Goal: Information Seeking & Learning: Find specific fact

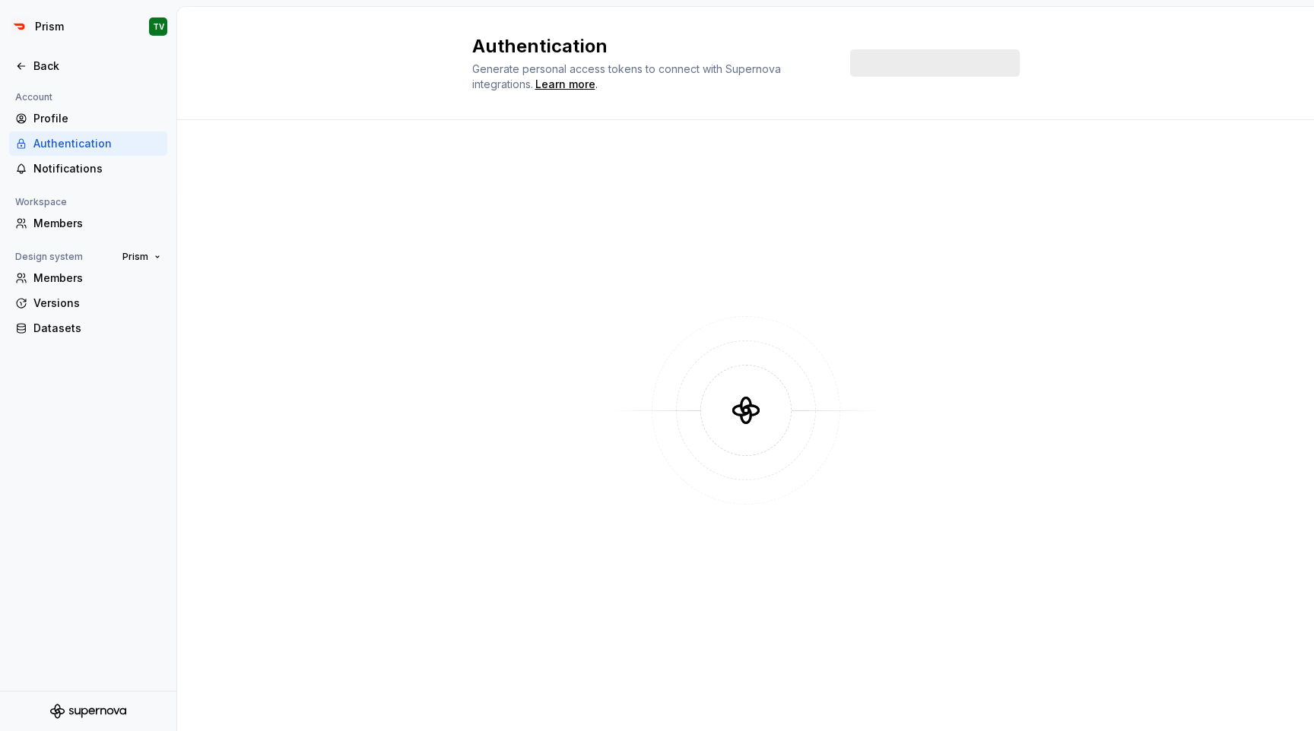
click at [52, 53] on div at bounding box center [88, 50] width 176 height 8
click at [52, 54] on div "Back" at bounding box center [88, 66] width 158 height 24
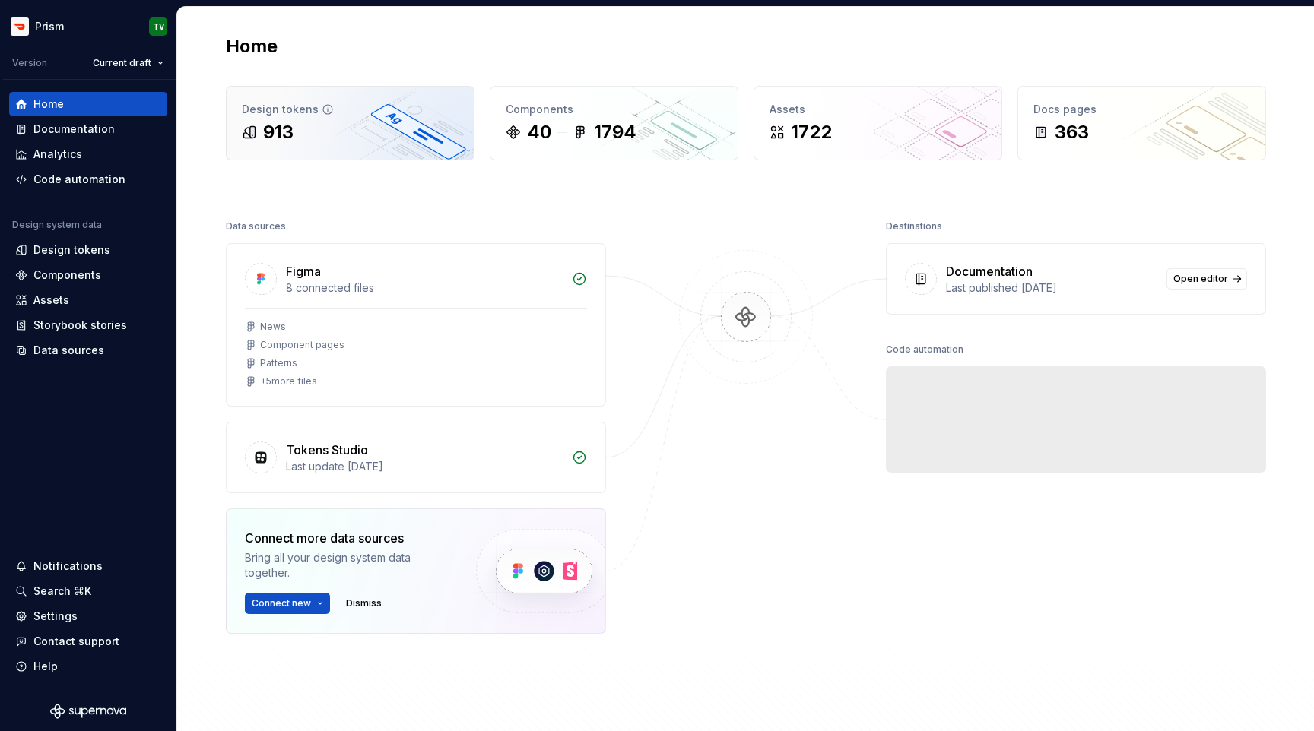
click at [411, 118] on div "Design tokens 913" at bounding box center [350, 123] width 247 height 73
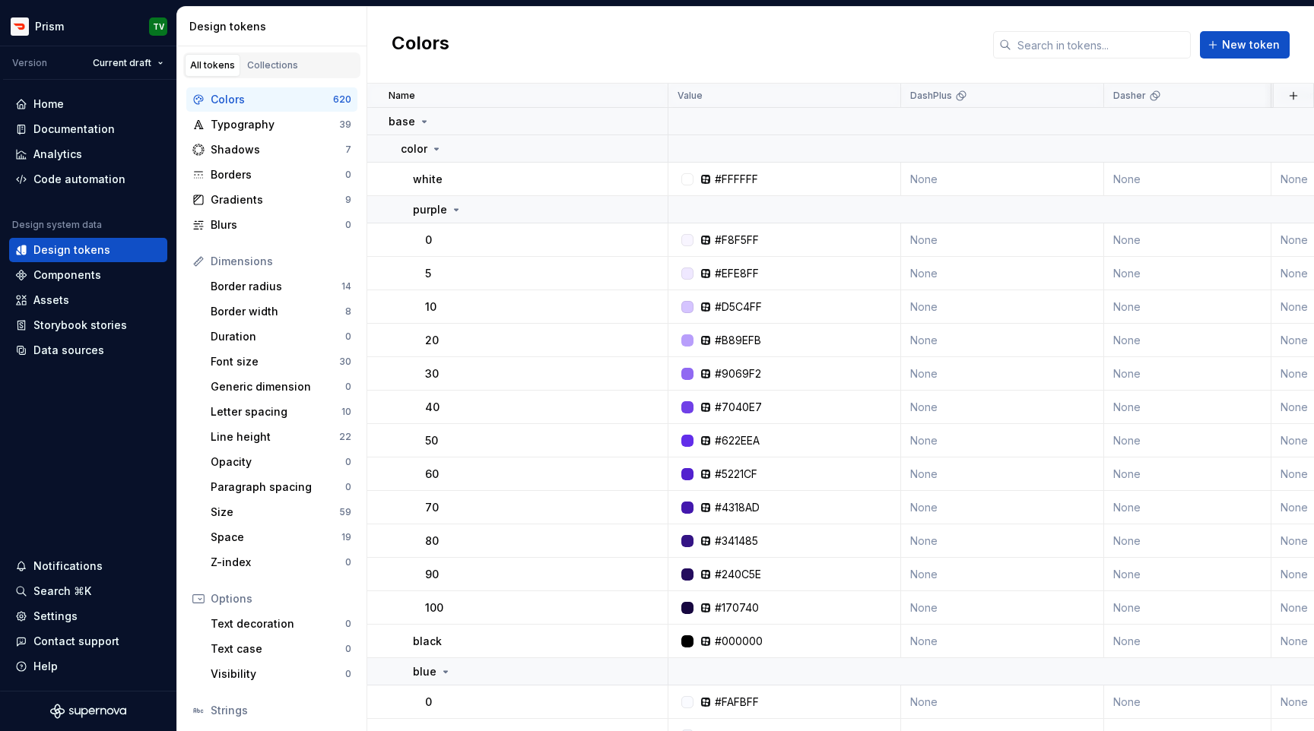
click at [1053, 62] on div "Colors New token" at bounding box center [840, 45] width 947 height 77
click at [1050, 44] on input "text" at bounding box center [1100, 44] width 179 height 27
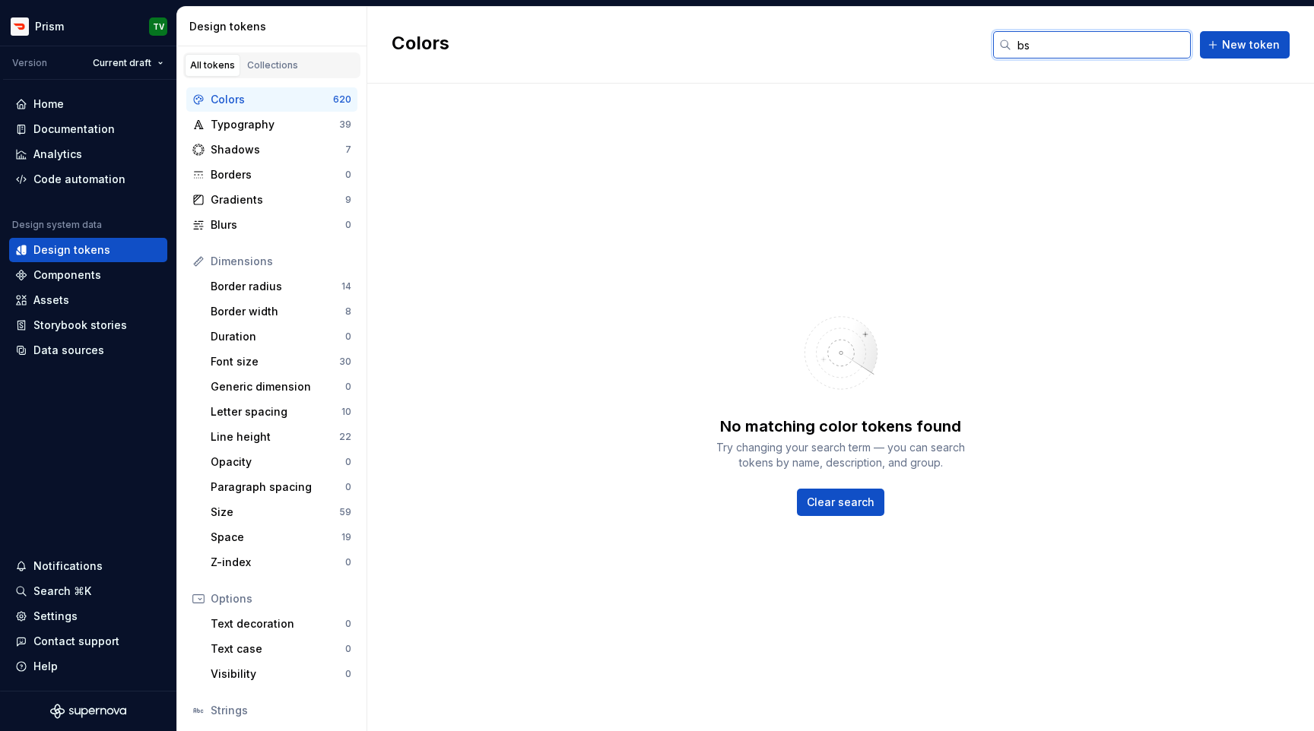
type input "b"
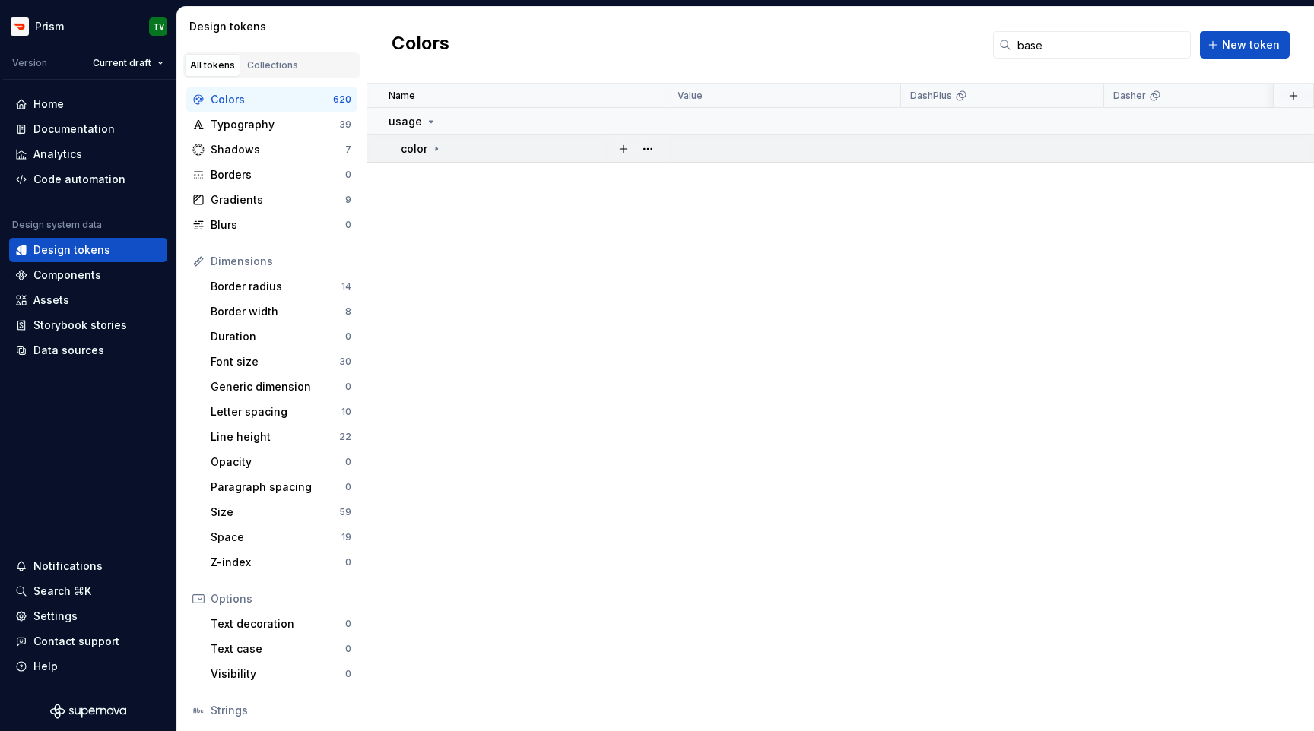
click at [434, 143] on icon at bounding box center [436, 149] width 12 height 12
click at [1052, 57] on input "base" at bounding box center [1100, 44] width 179 height 27
click at [421, 144] on p "color" at bounding box center [414, 148] width 27 height 15
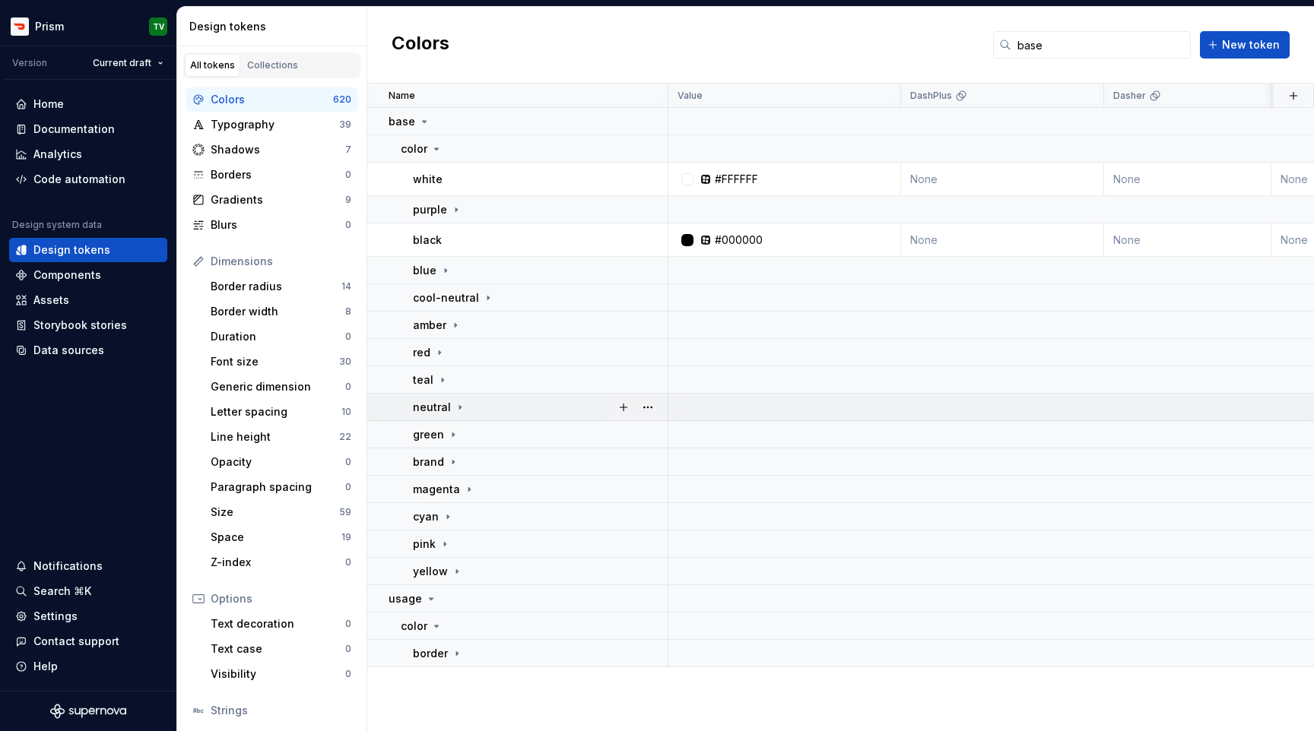
click at [446, 414] on p "neutral" at bounding box center [432, 407] width 38 height 15
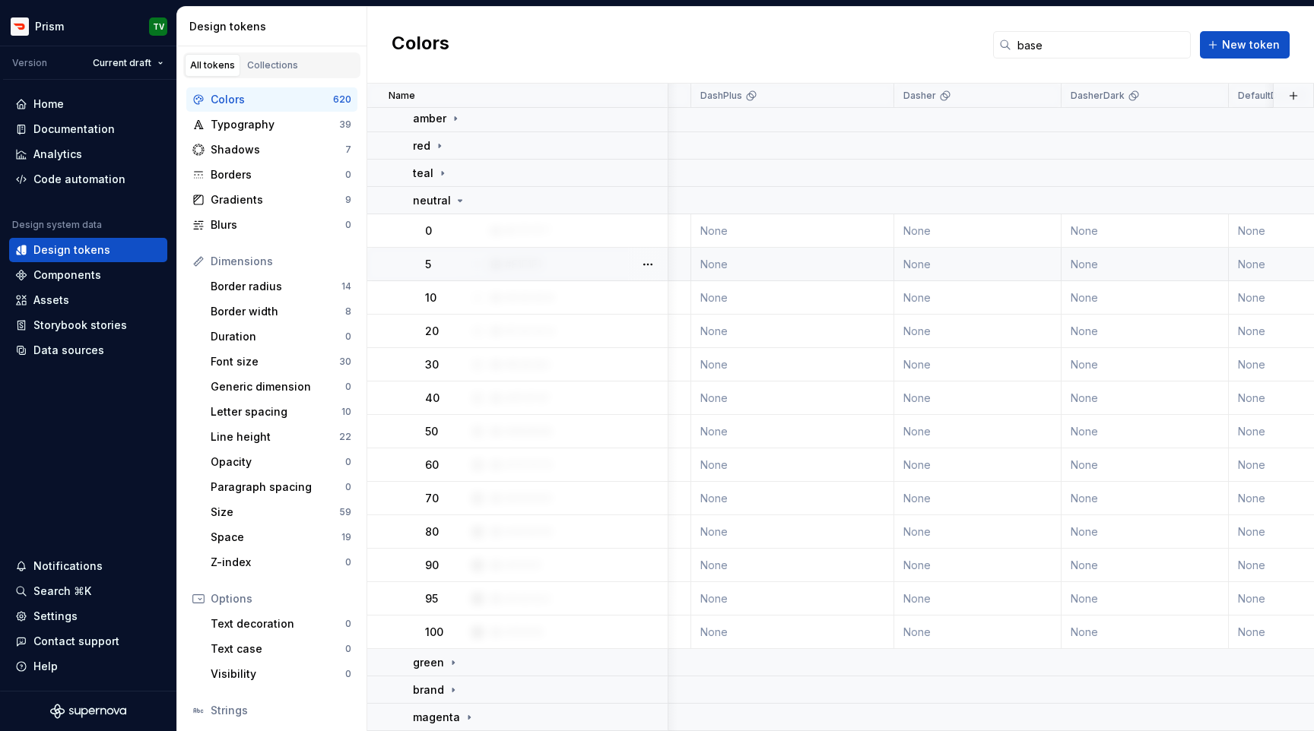
scroll to position [207, 0]
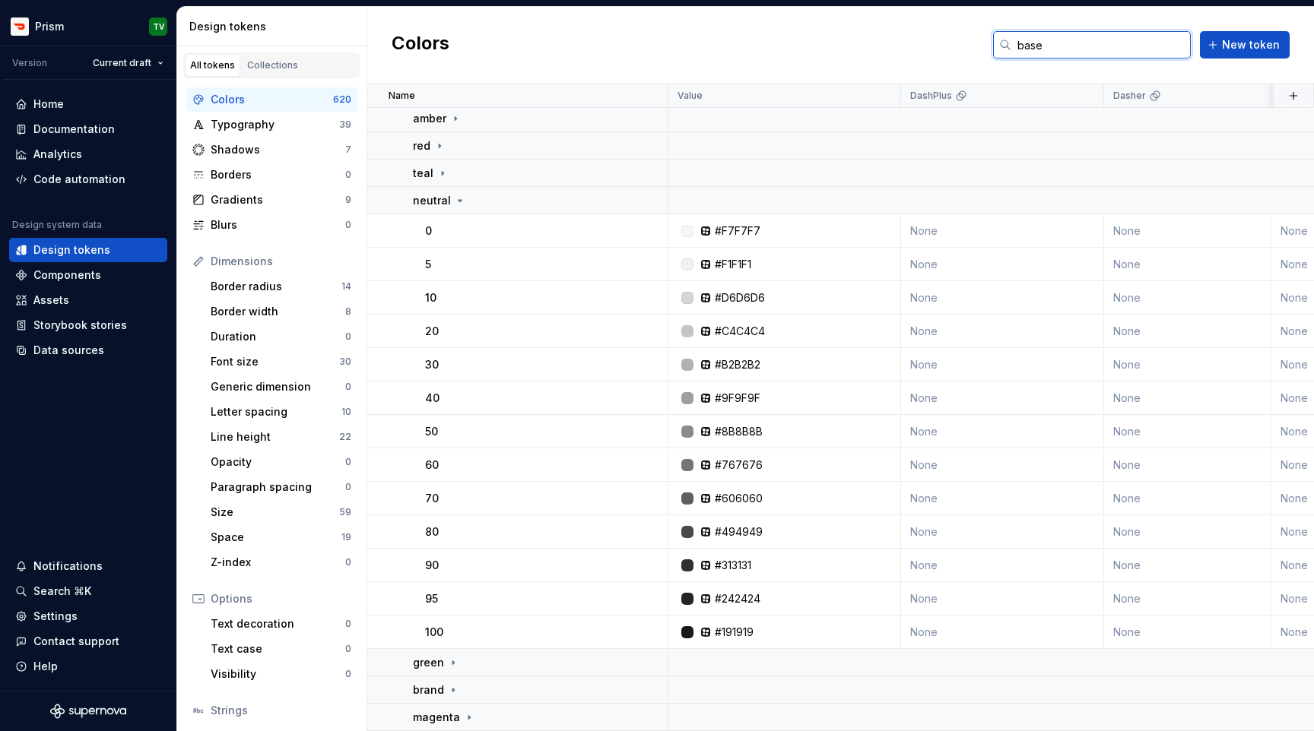
click at [1033, 50] on input "base" at bounding box center [1100, 44] width 179 height 27
click at [1153, 45] on input "base" at bounding box center [1100, 44] width 179 height 27
paste input "usageColorActionSecondarySubduedDefault"
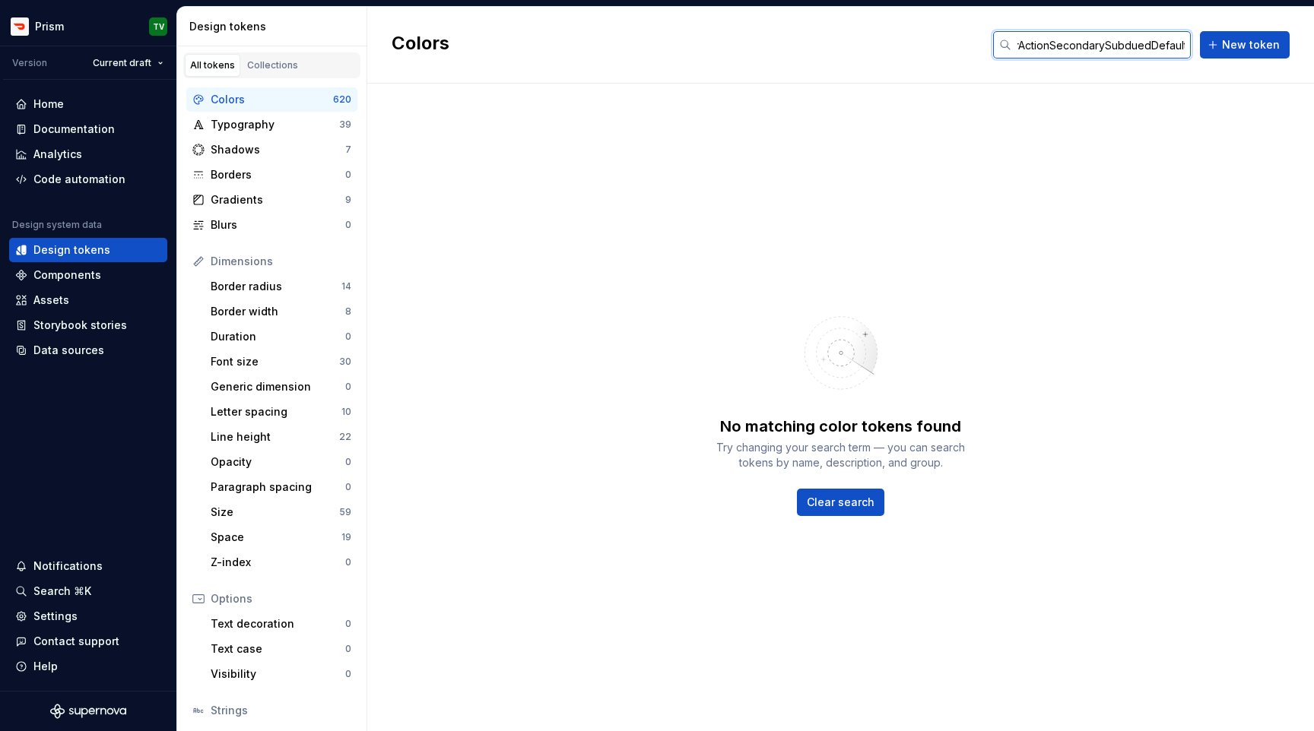
click at [1132, 49] on input "baseusageColorActionSecondarySubduedDefault" at bounding box center [1100, 44] width 179 height 27
paste input "text"
click at [1112, 48] on input "usageColorActionSecondarySubduedDefault" at bounding box center [1100, 44] width 179 height 27
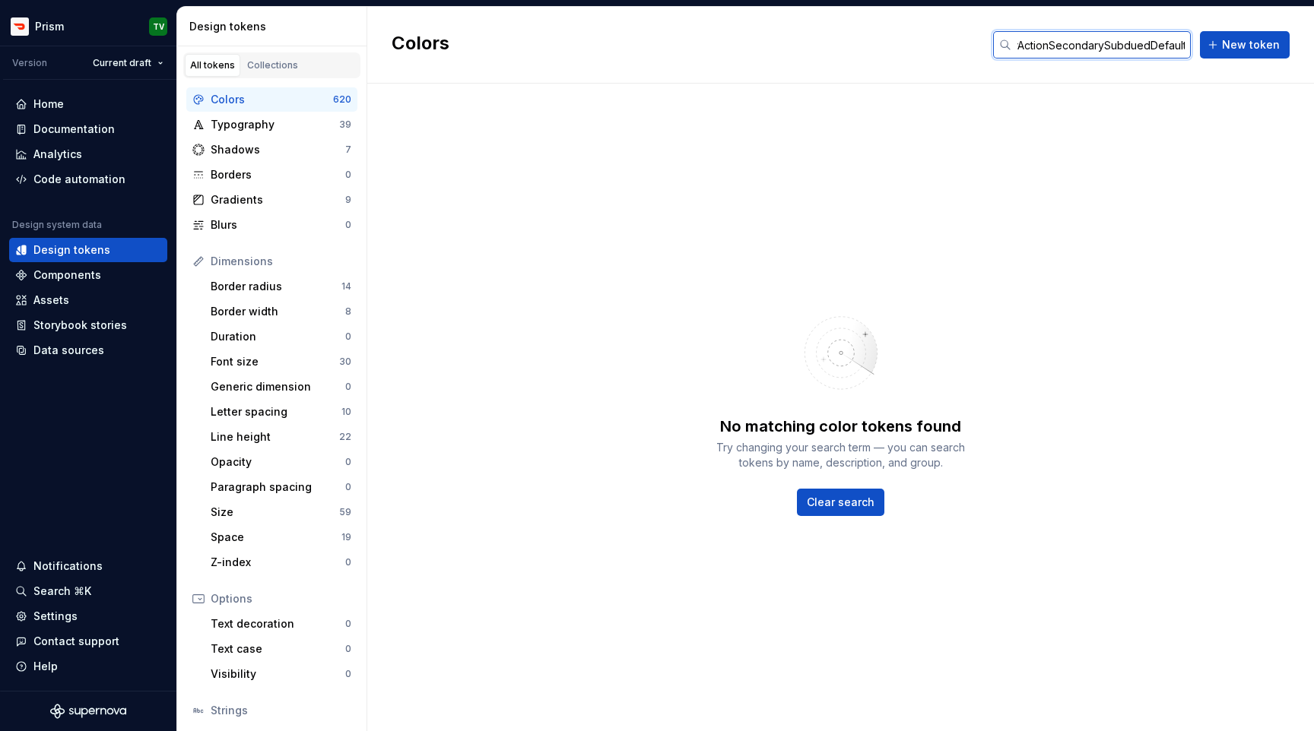
click at [1112, 48] on input "usageColorActionSecondarySubduedDefault" at bounding box center [1100, 44] width 179 height 27
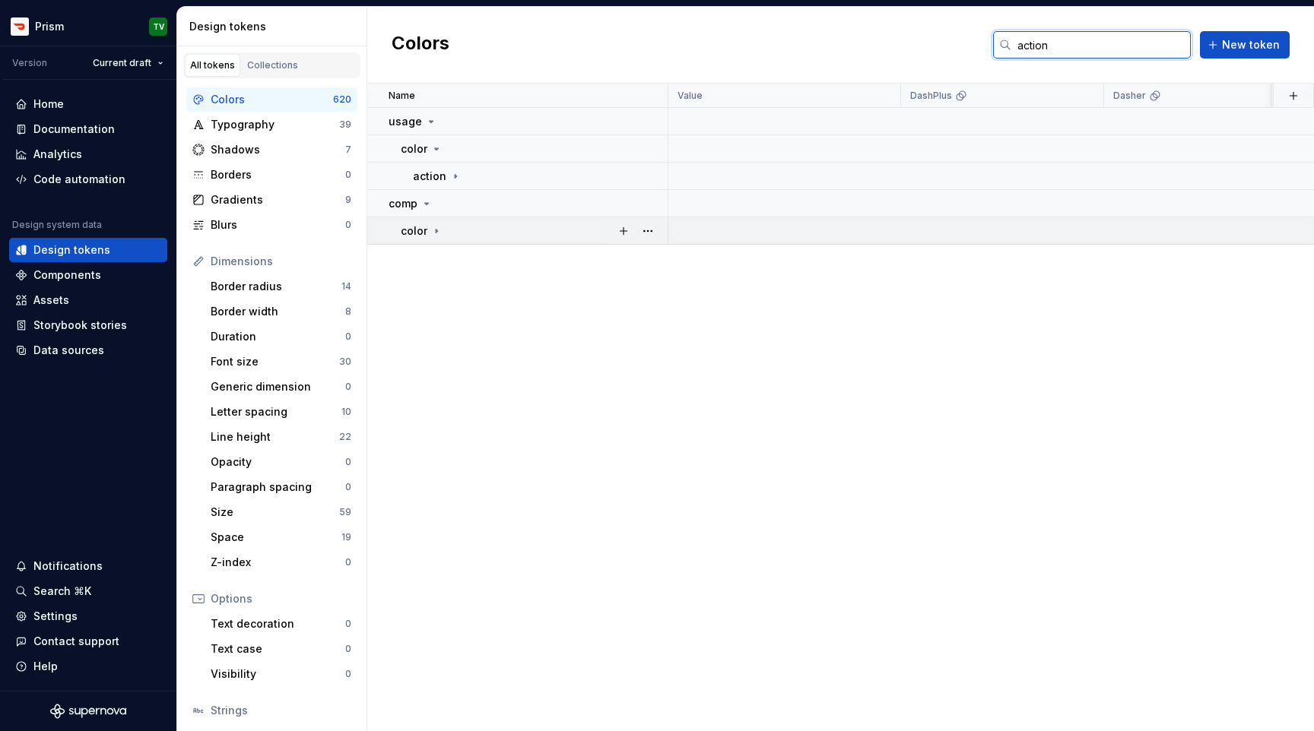
type input "action"
click at [420, 228] on p "color" at bounding box center [414, 231] width 27 height 15
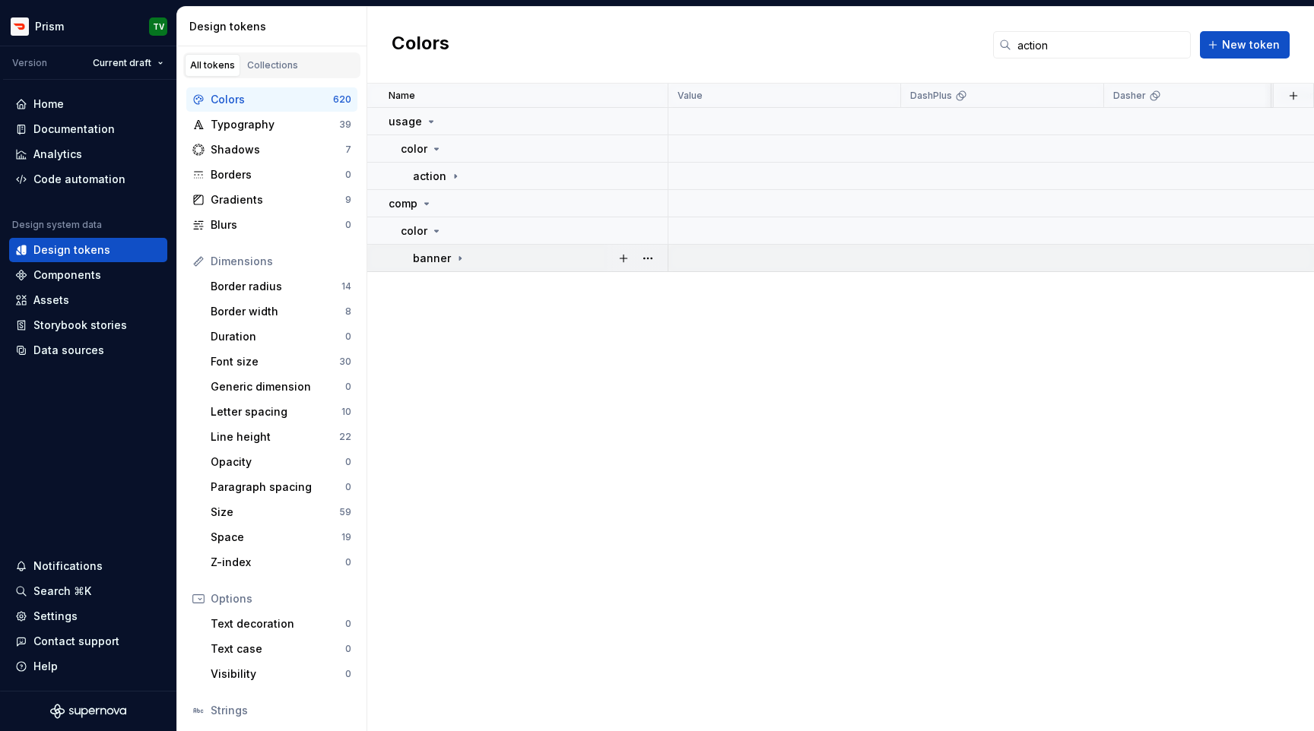
click at [426, 254] on p "banner" at bounding box center [432, 258] width 38 height 15
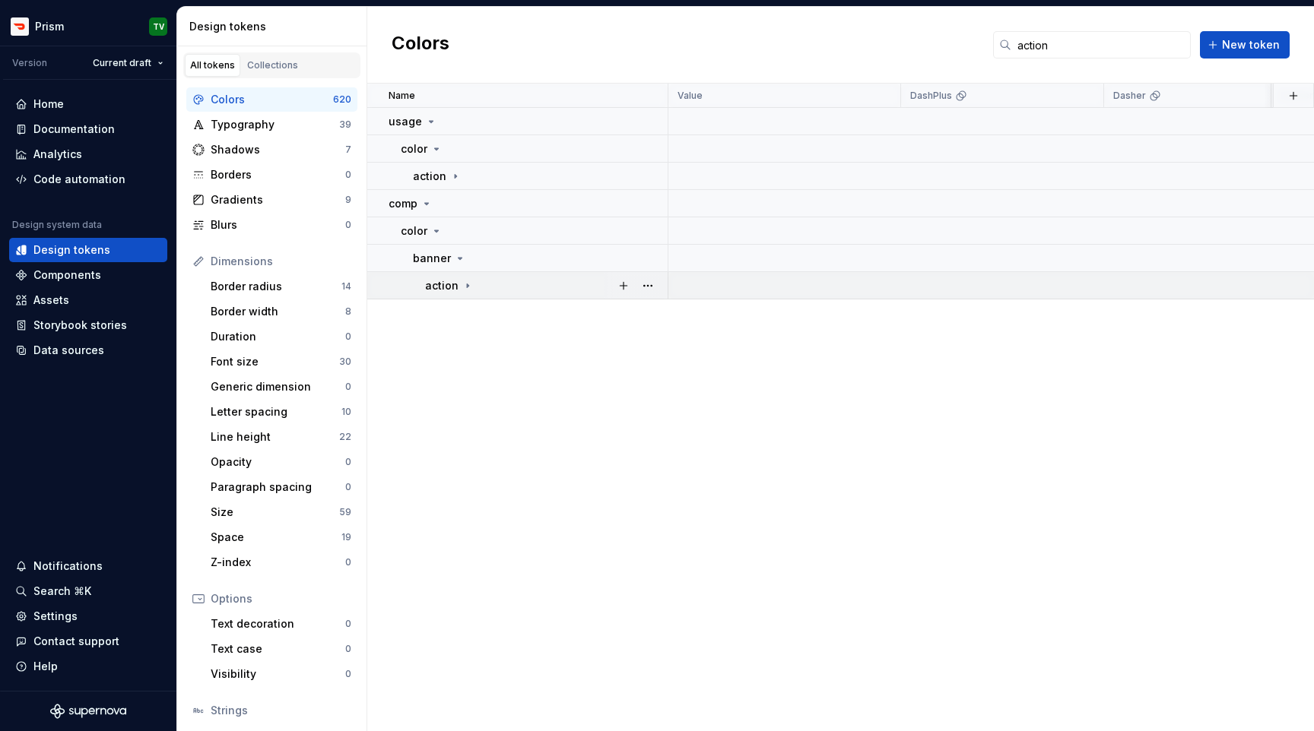
click at [441, 282] on p "action" at bounding box center [441, 285] width 33 height 15
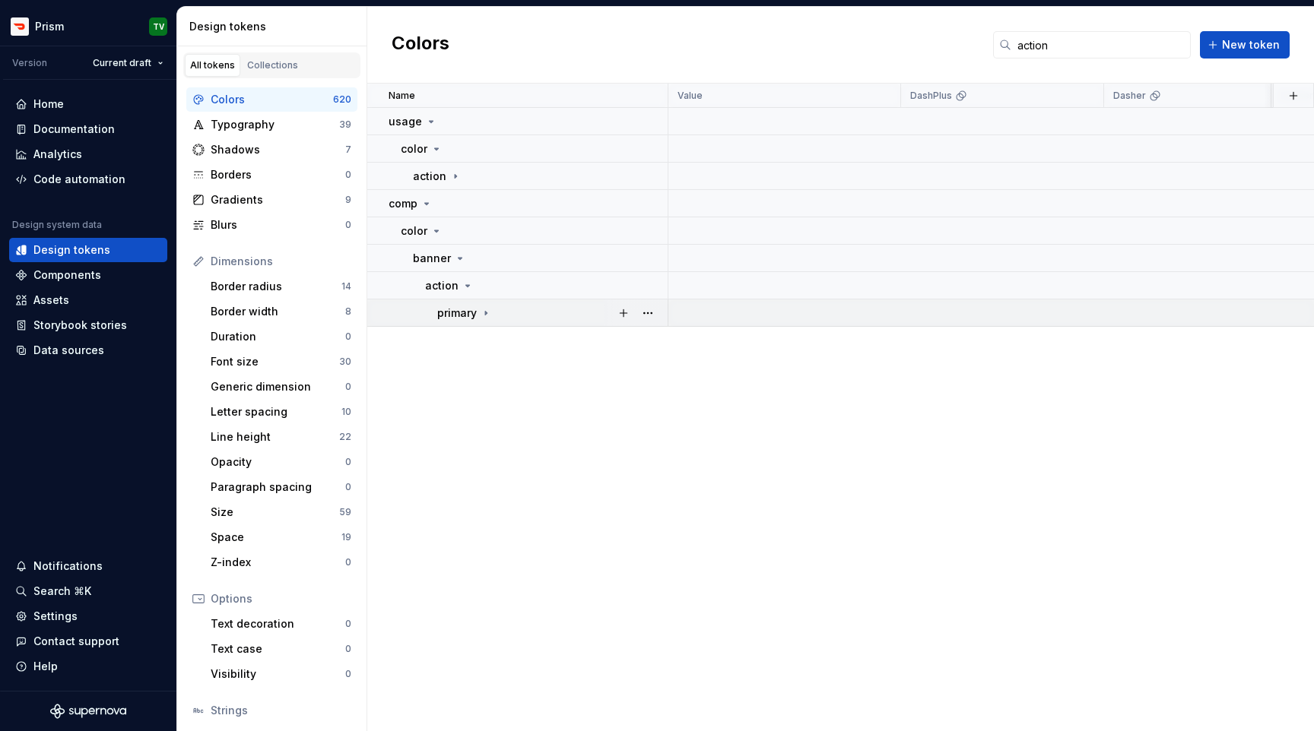
click at [456, 311] on p "primary" at bounding box center [457, 313] width 40 height 15
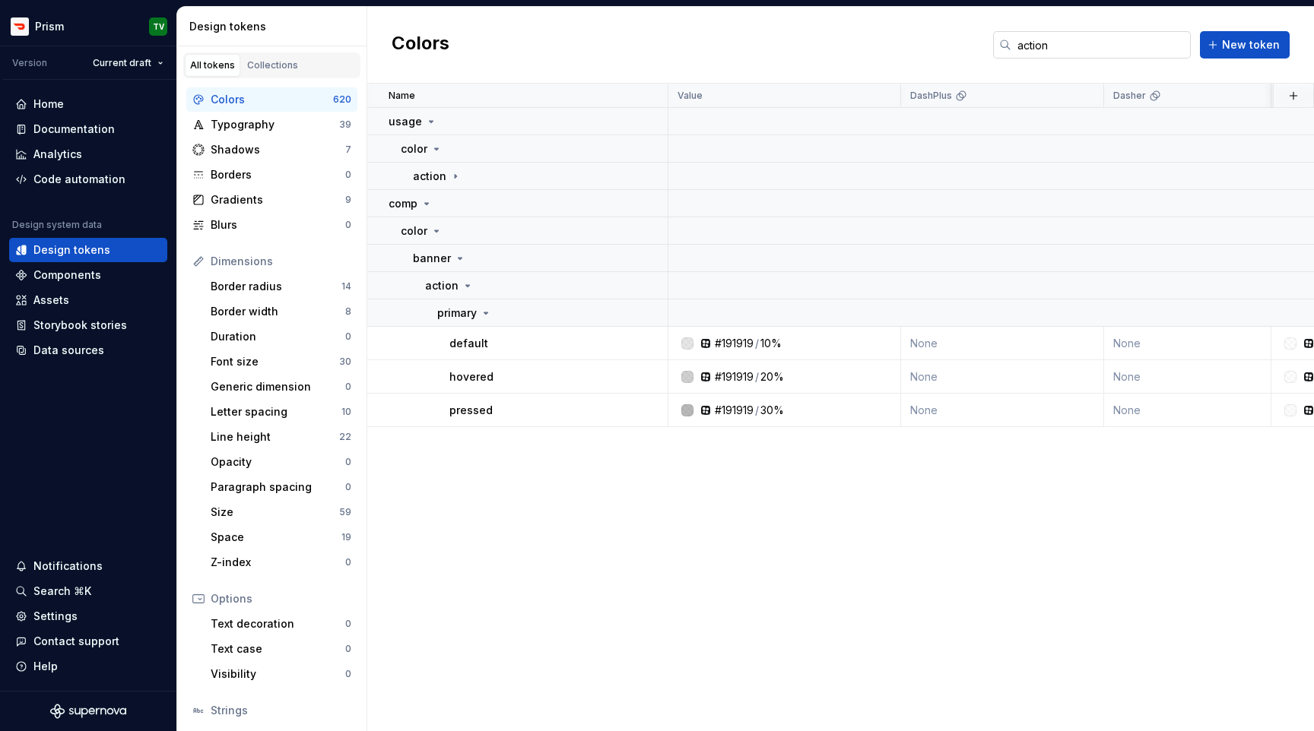
click at [1045, 49] on input "action" at bounding box center [1100, 44] width 179 height 27
click at [1062, 52] on input "action" at bounding box center [1100, 44] width 179 height 27
click at [441, 188] on td "action" at bounding box center [517, 176] width 301 height 27
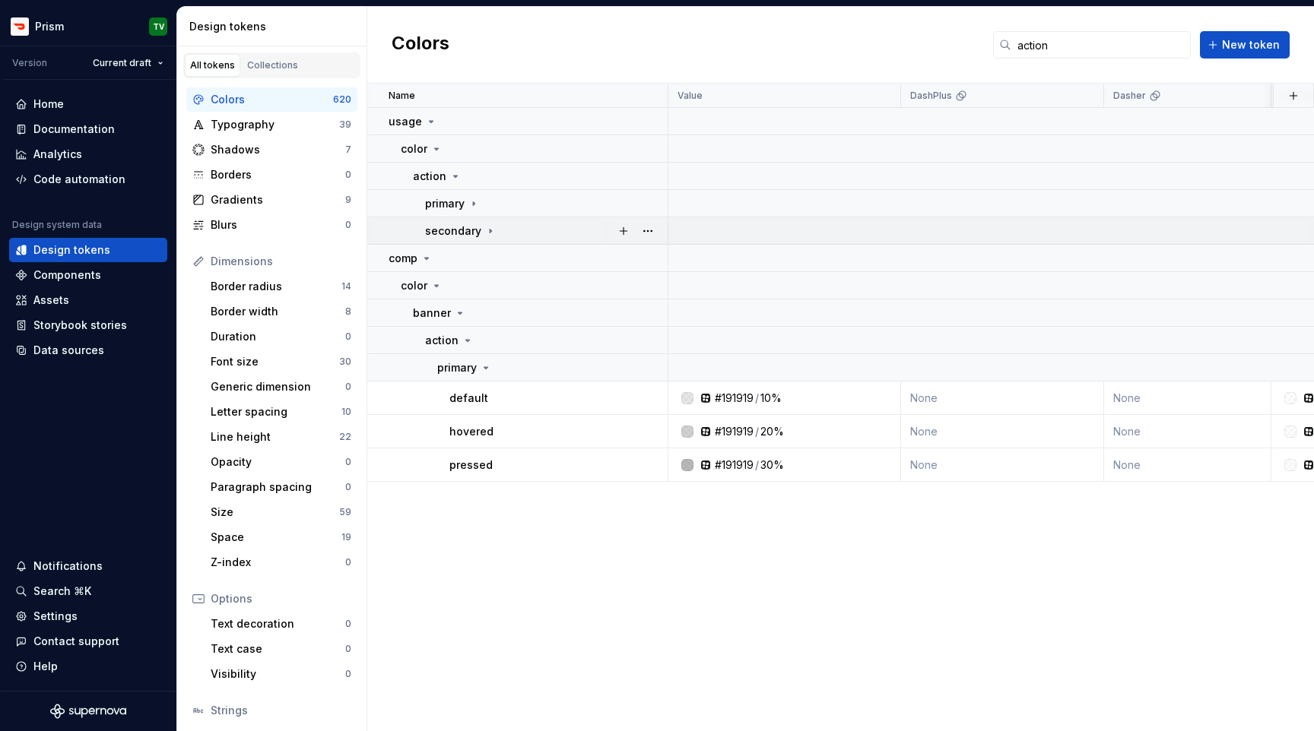
click at [454, 230] on p "secondary" at bounding box center [453, 231] width 56 height 15
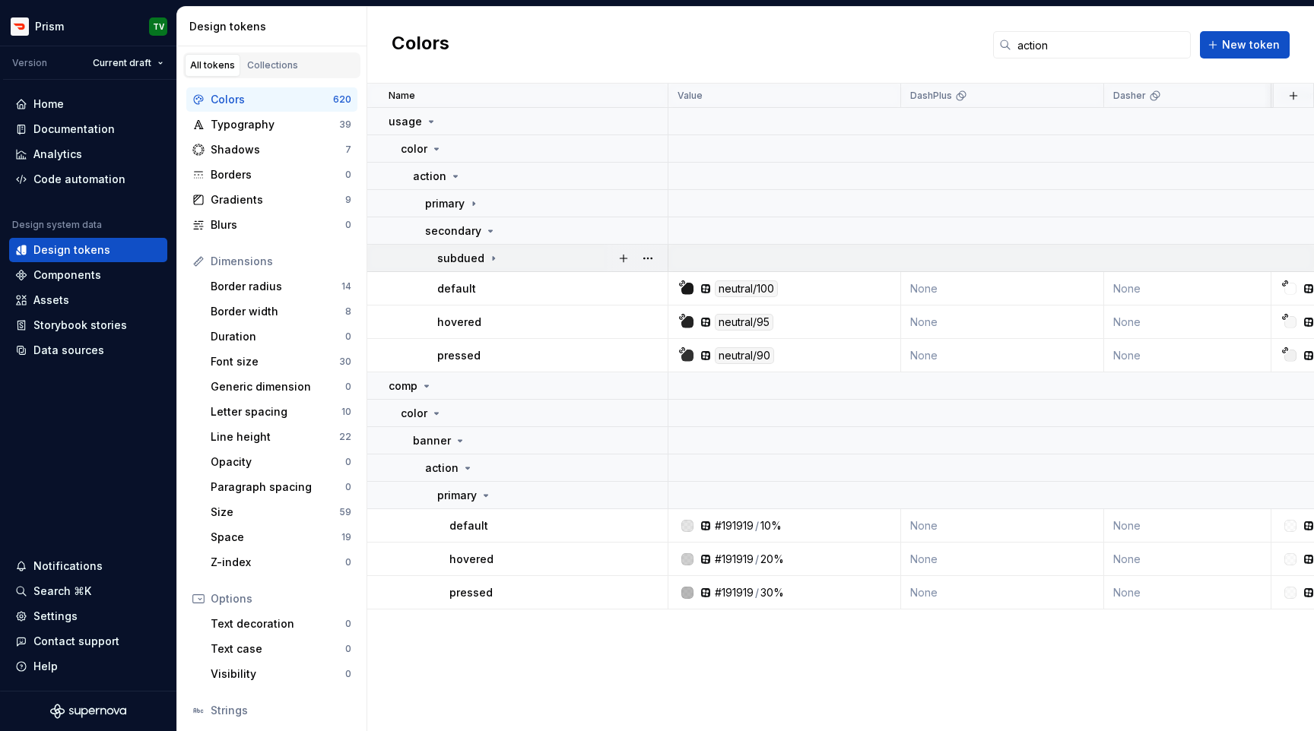
click at [462, 262] on p "subdued" at bounding box center [460, 258] width 47 height 15
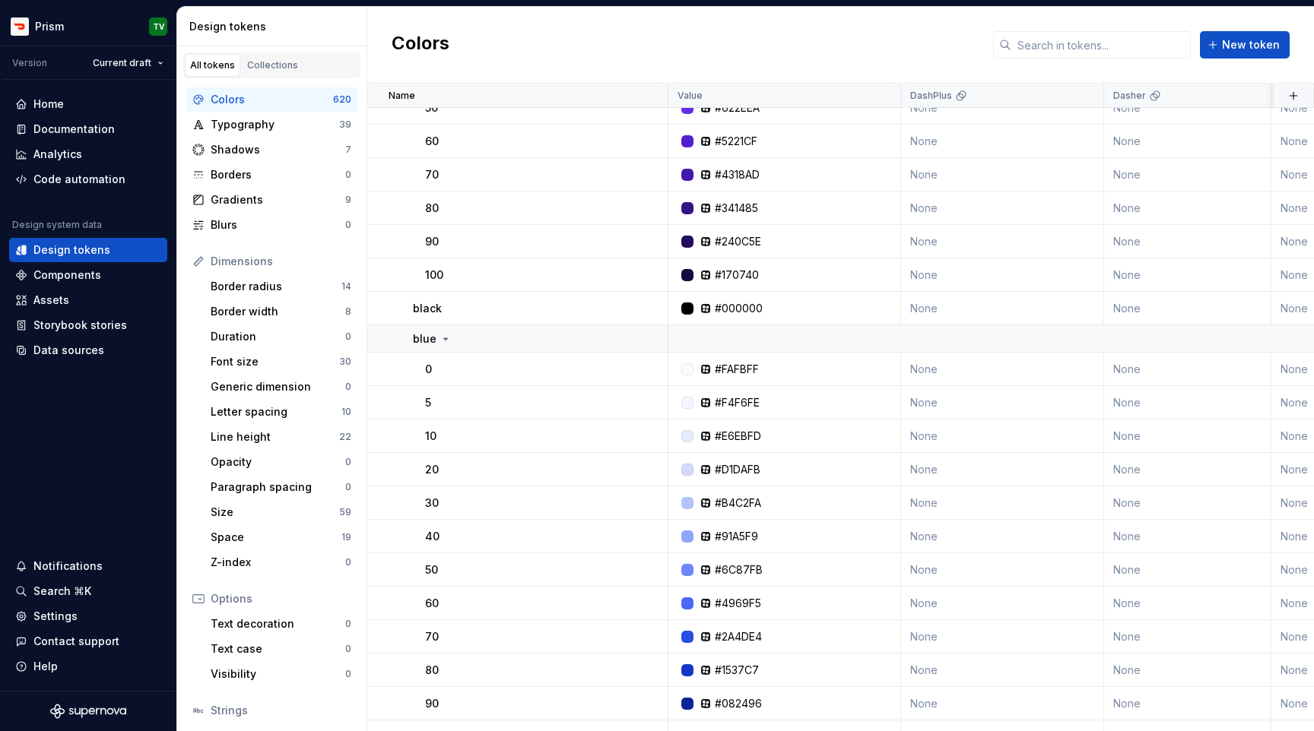
scroll to position [405, 0]
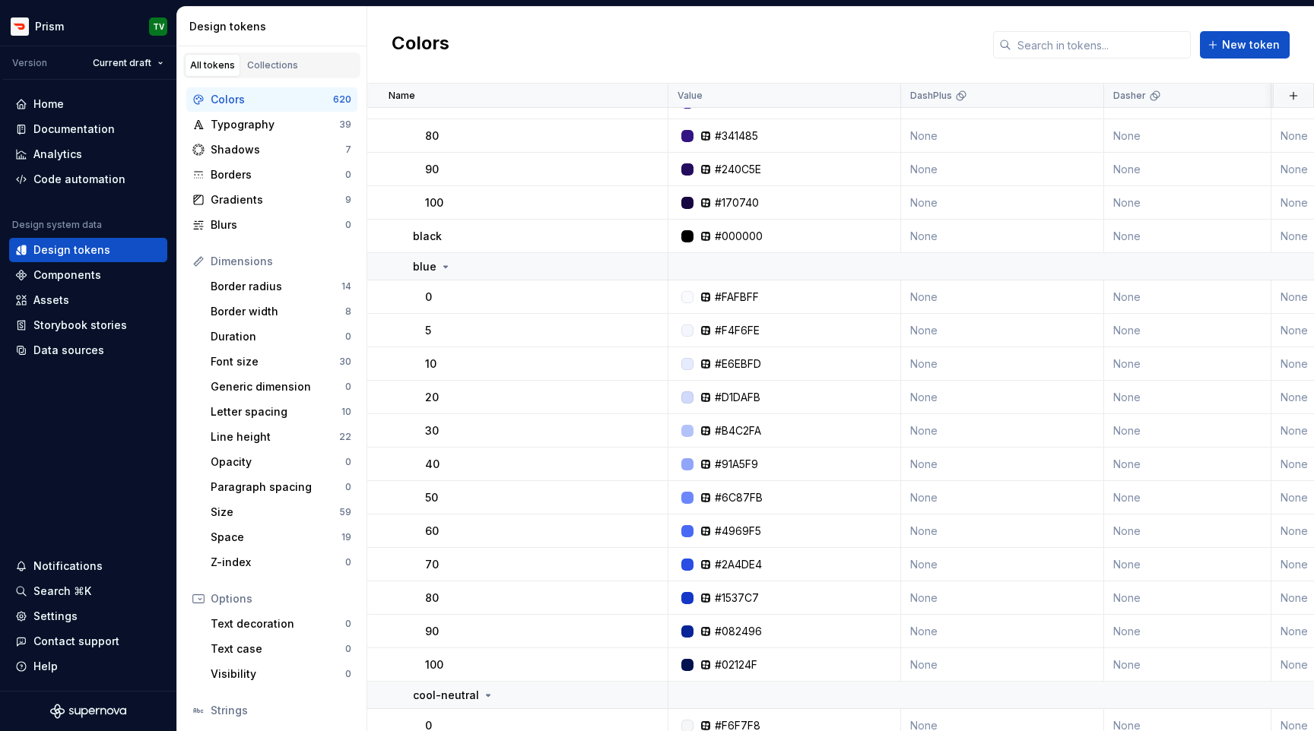
click at [1055, 27] on div "Colors New token" at bounding box center [840, 45] width 947 height 77
click at [1055, 43] on input "text" at bounding box center [1100, 44] width 179 height 27
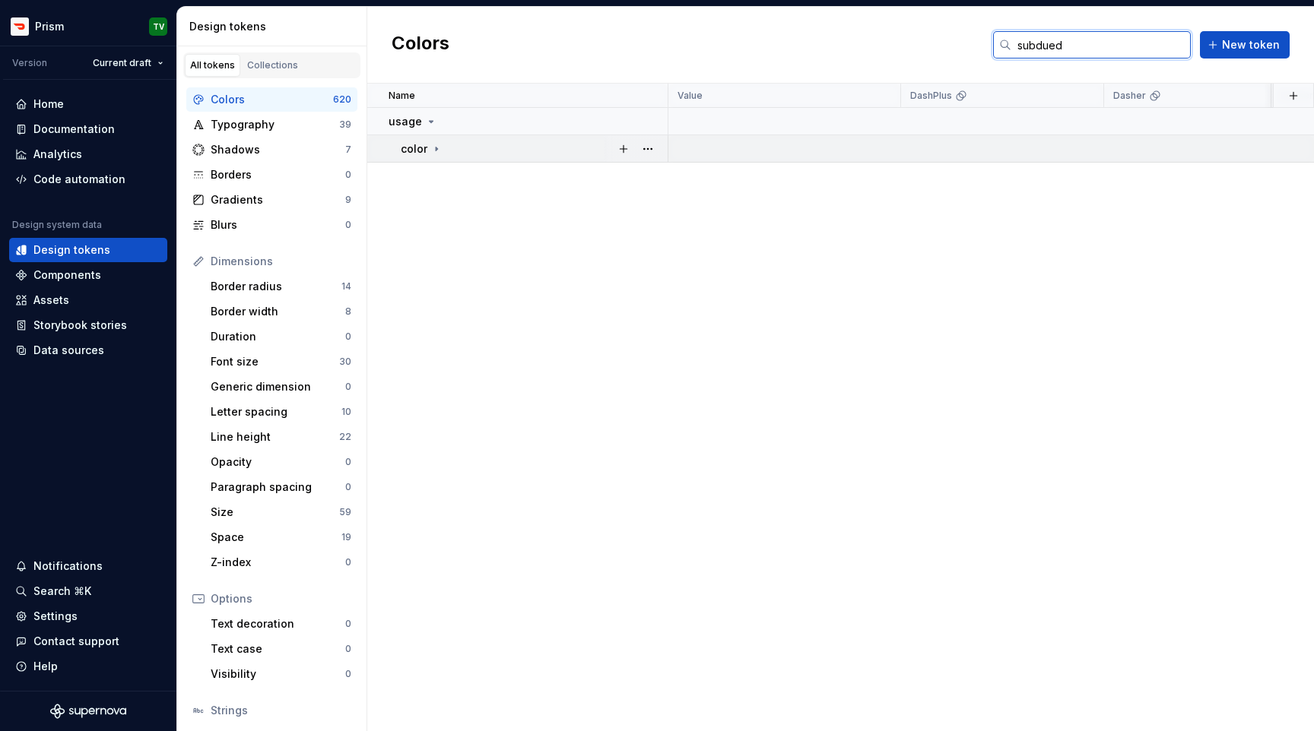
type input "subdued"
click at [437, 152] on icon at bounding box center [436, 149] width 12 height 12
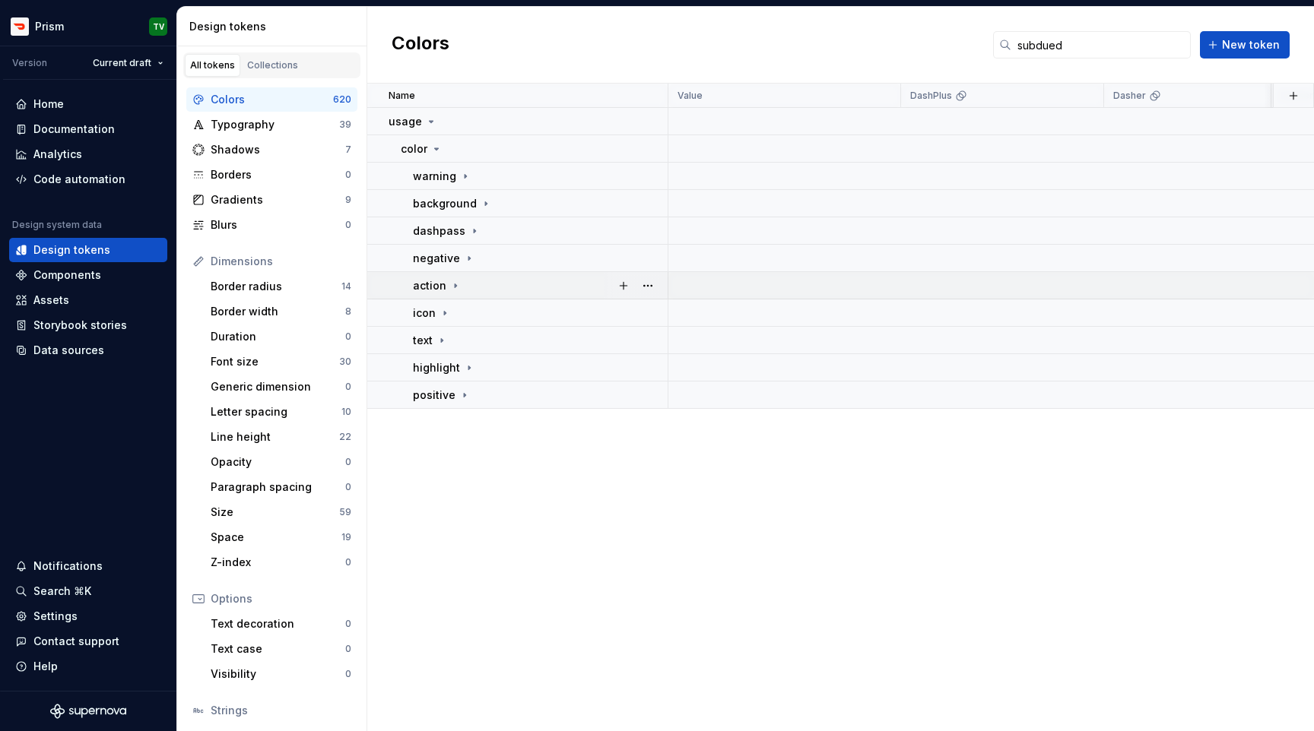
click at [439, 278] on p "action" at bounding box center [429, 285] width 33 height 15
click at [465, 339] on p "secondary" at bounding box center [453, 340] width 56 height 15
click at [472, 379] on td "subdued" at bounding box center [517, 367] width 301 height 27
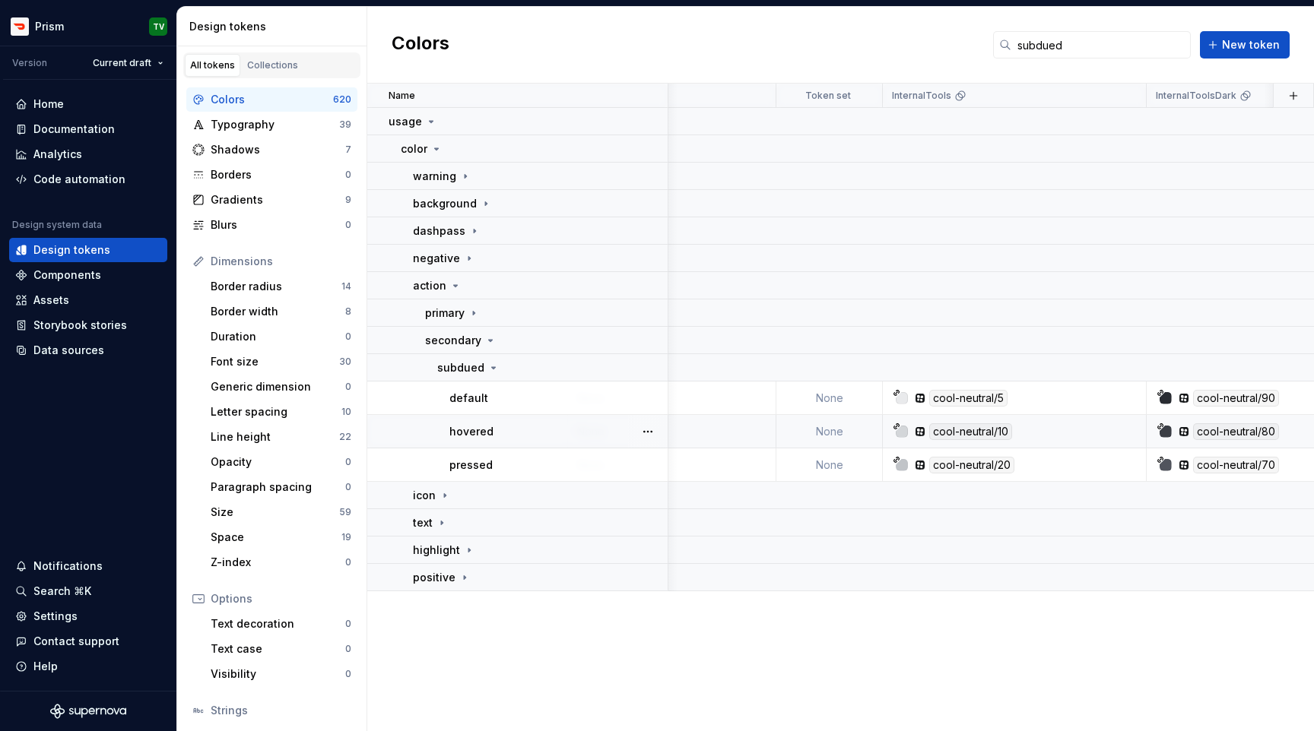
scroll to position [0, 1799]
